Goal: Task Accomplishment & Management: Complete application form

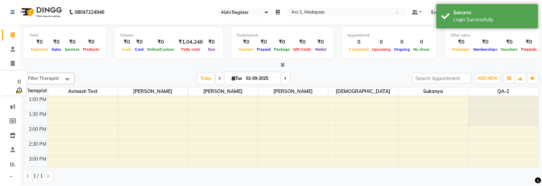
select select "81"
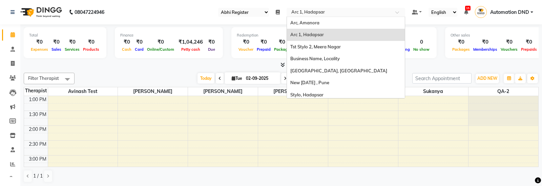
click at [300, 9] on input "text" at bounding box center [339, 12] width 98 height 7
click at [301, 89] on div "Stylo, Hadapsar" at bounding box center [346, 95] width 118 height 12
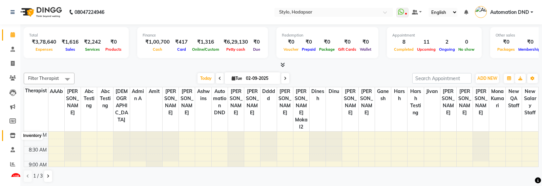
click at [12, 136] on icon at bounding box center [13, 135] width 6 height 5
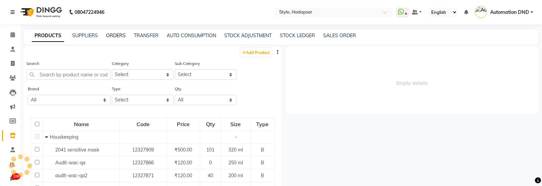
click at [114, 38] on link "ORDERS" at bounding box center [116, 36] width 20 height 6
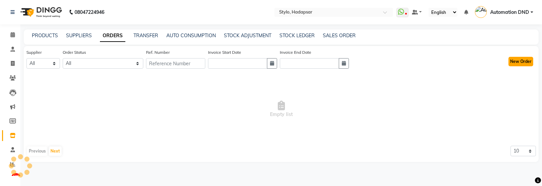
click at [521, 63] on button "New Order" at bounding box center [520, 61] width 25 height 9
select select "true"
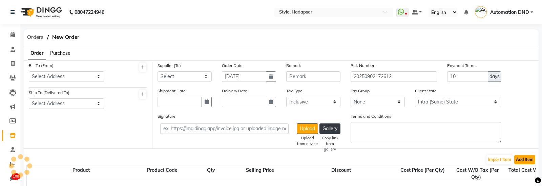
click at [518, 159] on button "Add Item" at bounding box center [524, 159] width 21 height 9
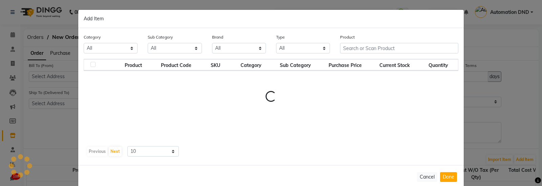
select select "1"
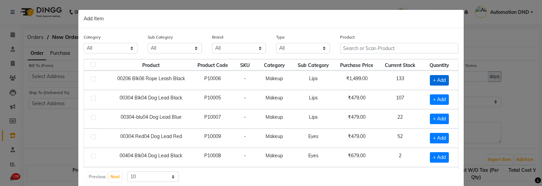
click at [441, 79] on span "+ Add" at bounding box center [439, 80] width 19 height 10
checkbox input "true"
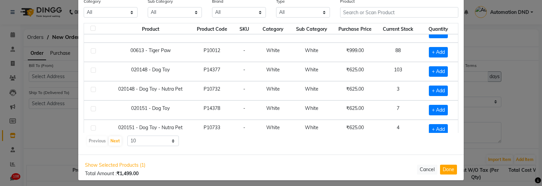
scroll to position [40, 0]
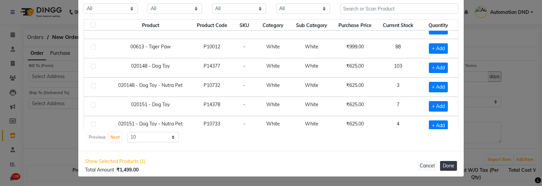
click at [447, 164] on button "Done" at bounding box center [448, 166] width 17 height 10
select select "1"
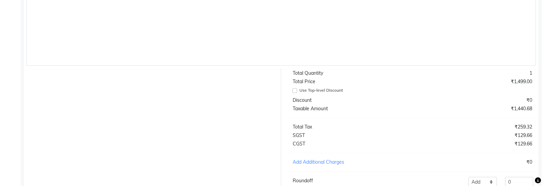
scroll to position [255, 0]
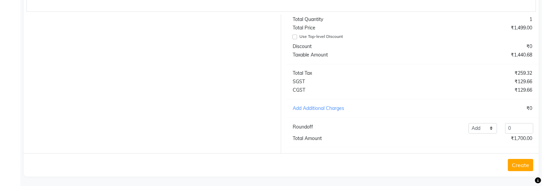
click at [515, 161] on button "Create" at bounding box center [520, 165] width 25 height 12
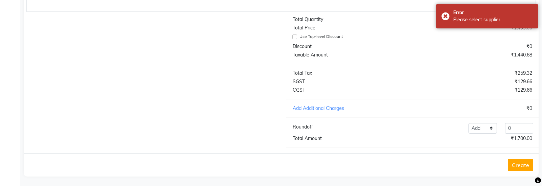
scroll to position [0, 0]
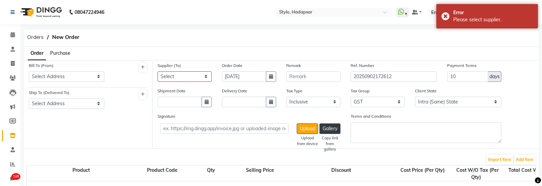
click at [175, 81] on div "Supplier (To) Select DINGG - Santosh 1 Patidar1d Dinchak - Akshay Poorey Tata -…" at bounding box center [184, 74] width 64 height 25
click at [176, 78] on select "Select DINGG - Santosh 1 Patidar1d Dinchak - Akshay Poorey Tata - Pratibha Pand…" at bounding box center [184, 76] width 54 height 10
select select "3"
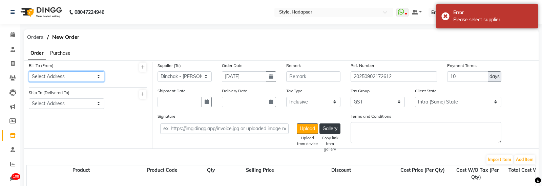
click at [78, 77] on select "Select Address test testing 5march test Address 1234 ABC A/202, Impire Building…" at bounding box center [67, 76] width 76 height 10
select select "8"
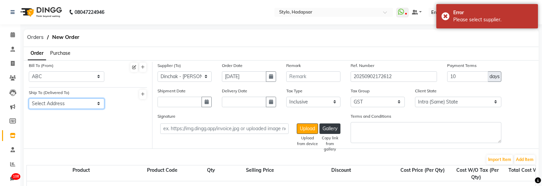
click at [66, 105] on select "Select Address Temp Salon E/501, Building B, Indore abc Test final Gujrat meera…" at bounding box center [67, 104] width 76 height 10
select select "9"
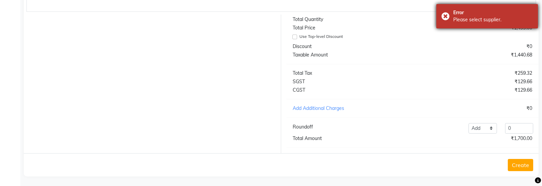
click at [489, 22] on div "Please select supplier." at bounding box center [493, 19] width 80 height 7
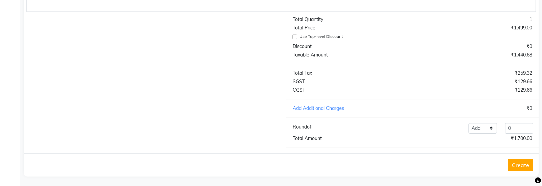
click at [515, 162] on button "Create" at bounding box center [520, 165] width 25 height 12
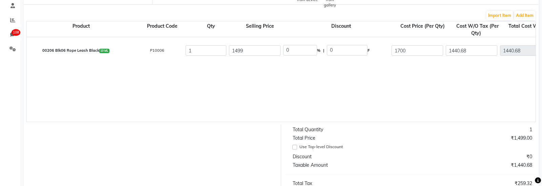
scroll to position [145, 0]
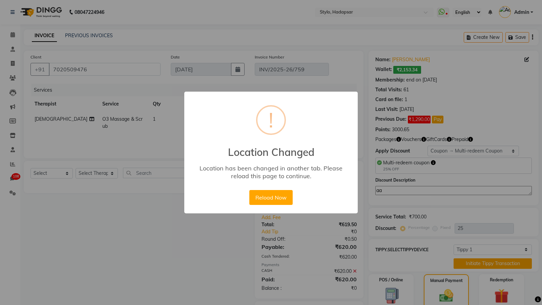
select select "6: Object"
select select "Z73944"
click at [263, 201] on button "Reload Now" at bounding box center [270, 197] width 43 height 15
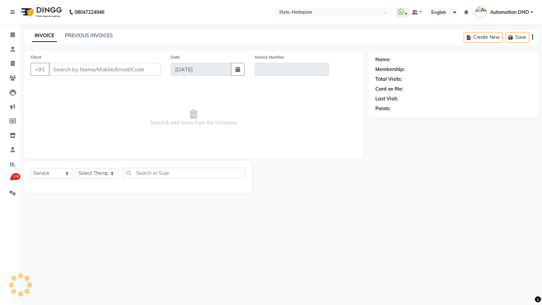
select select "service"
type input "9915824156"
type input "INV/2025-26/759"
select select "1: Object"
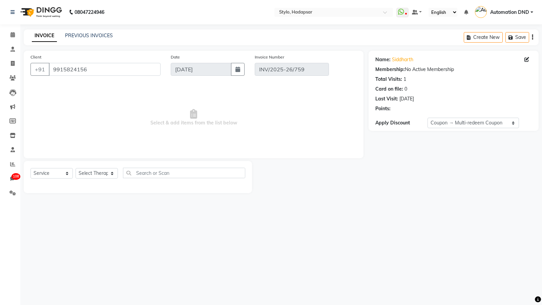
select select "select"
select select "Z73944"
